Goal: Task Accomplishment & Management: Use online tool/utility

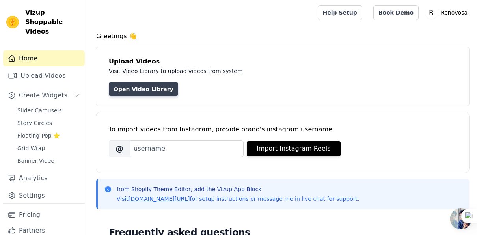
click at [148, 90] on link "Open Video Library" at bounding box center [143, 89] width 69 height 14
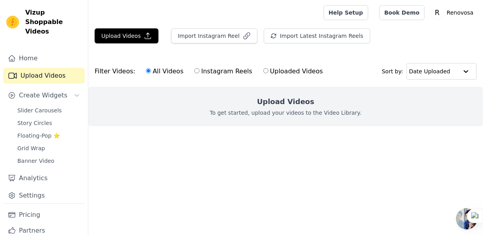
click at [197, 73] on label "Instagram Reels" at bounding box center [223, 71] width 58 height 10
click at [197, 73] on input "Instagram Reels" at bounding box center [196, 70] width 5 height 5
radio input "true"
click at [149, 75] on label "All Videos" at bounding box center [164, 71] width 38 height 10
click at [149, 73] on input "All Videos" at bounding box center [148, 70] width 5 height 5
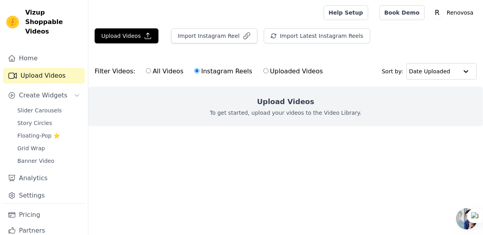
radio input "true"
click at [43, 106] on span "Slider Carousels" at bounding box center [39, 110] width 45 height 8
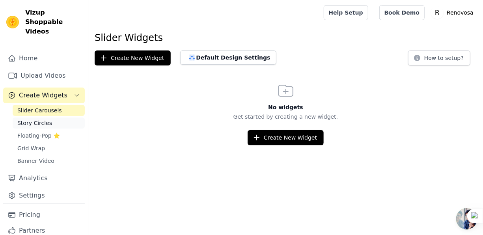
click at [37, 119] on span "Story Circles" at bounding box center [34, 123] width 35 height 8
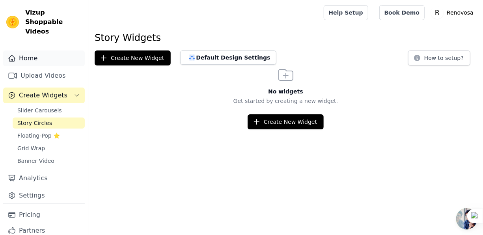
click at [31, 50] on link "Home" at bounding box center [44, 58] width 82 height 16
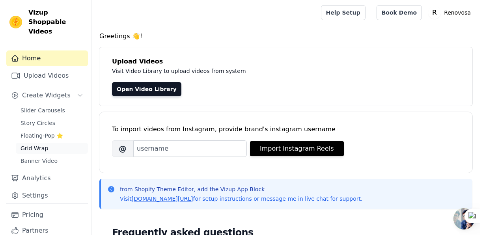
scroll to position [16, 0]
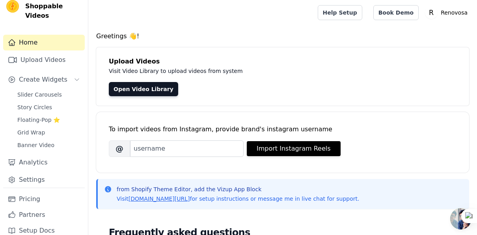
click at [50, 115] on div "Slider Carousels Story Circles Floating-Pop ⭐ Grid Wrap Banner Video" at bounding box center [49, 119] width 72 height 61
click at [43, 116] on span "Floating-Pop ⭐" at bounding box center [38, 120] width 43 height 8
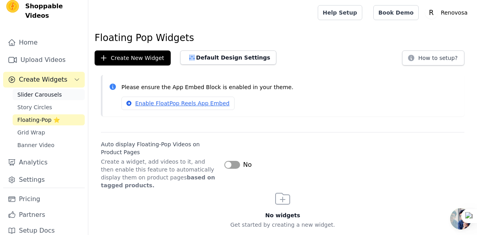
click at [41, 91] on span "Slider Carousels" at bounding box center [39, 95] width 45 height 8
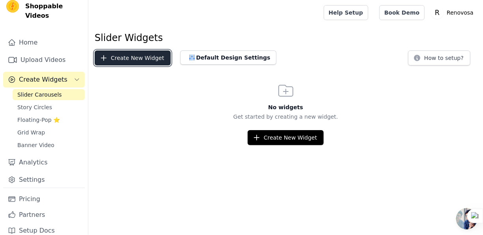
click at [123, 60] on button "Create New Widget" at bounding box center [133, 57] width 76 height 15
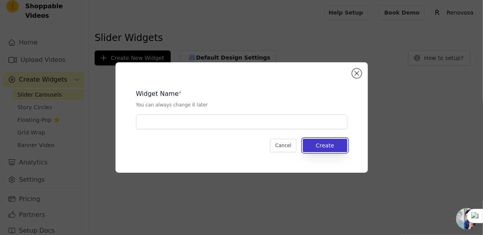
click at [322, 147] on button "Create" at bounding box center [325, 145] width 45 height 13
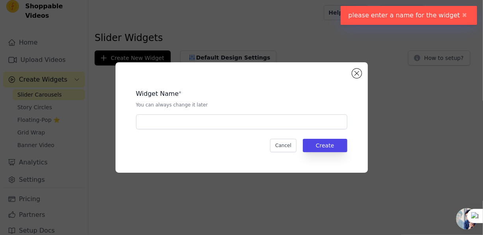
click at [465, 14] on button "✖" at bounding box center [464, 15] width 9 height 9
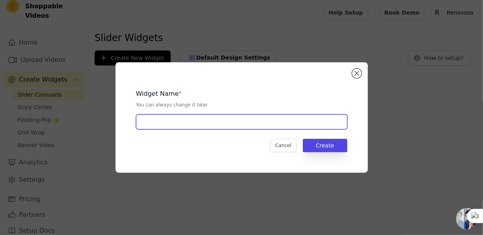
click at [208, 123] on input "text" at bounding box center [241, 121] width 211 height 15
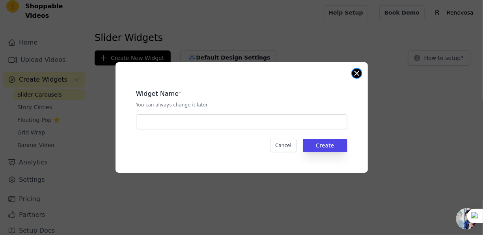
click at [357, 74] on button "Close modal" at bounding box center [356, 73] width 9 height 9
